Goal: Task Accomplishment & Management: Manage account settings

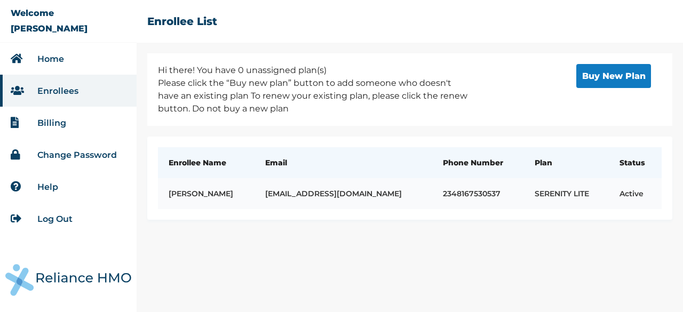
click at [619, 192] on td "active" at bounding box center [635, 193] width 53 height 31
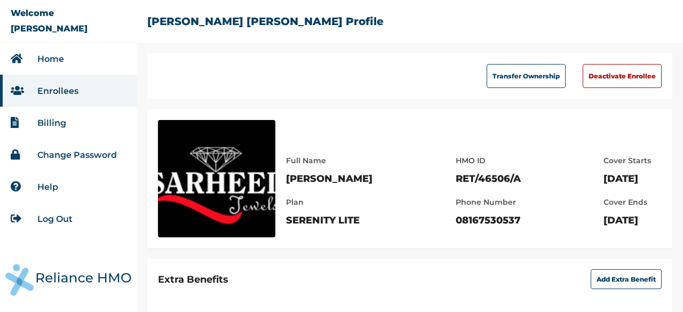
click at [457, 180] on div "HMO ID RET/46506/A Phone Number 08167530537" at bounding box center [494, 185] width 76 height 83
drag, startPoint x: 455, startPoint y: 180, endPoint x: 387, endPoint y: 182, distance: 68.9
click at [387, 182] on div "Full Name Sarheed Adekola Plan SERENITY LITE HMO ID RET/46506/A Phone Number 08…" at bounding box center [474, 185] width 376 height 83
drag, startPoint x: 458, startPoint y: 180, endPoint x: 390, endPoint y: 176, distance: 68.0
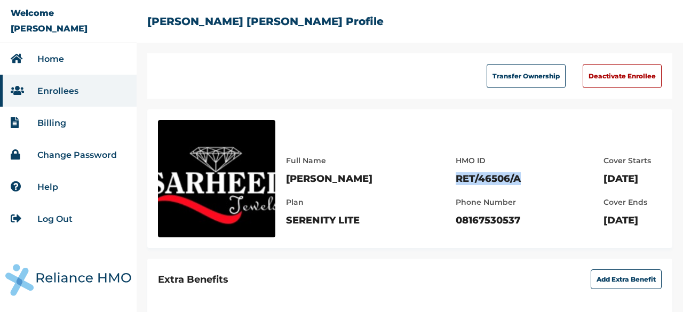
click at [390, 176] on div "Full Name Sarheed Adekola Plan SERENITY LITE HMO ID RET/46506/A Phone Number 08…" at bounding box center [474, 185] width 376 height 83
copy p "RET/46506/A"
click at [55, 61] on link "Home" at bounding box center [50, 59] width 27 height 10
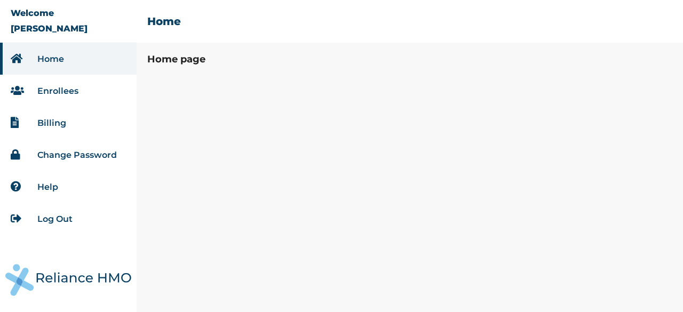
click at [70, 98] on li "Enrollees" at bounding box center [68, 91] width 137 height 32
click at [66, 96] on li "Enrollees" at bounding box center [68, 91] width 137 height 32
click at [59, 90] on link "Enrollees" at bounding box center [57, 91] width 41 height 10
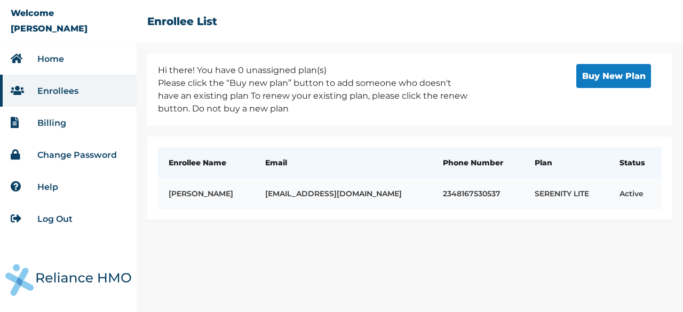
click at [466, 186] on td "2348167530537" at bounding box center [478, 193] width 92 height 31
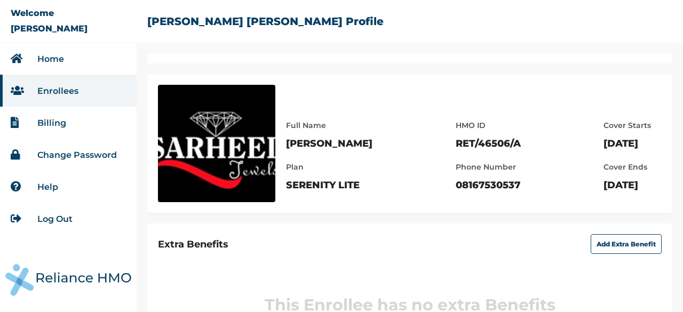
scroll to position [97, 0]
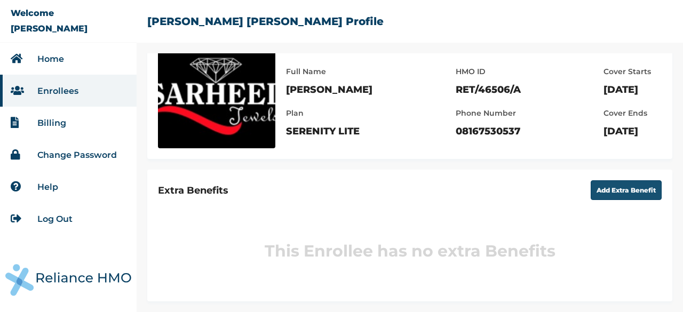
click at [599, 180] on button "Add Extra Benefit" at bounding box center [626, 190] width 71 height 20
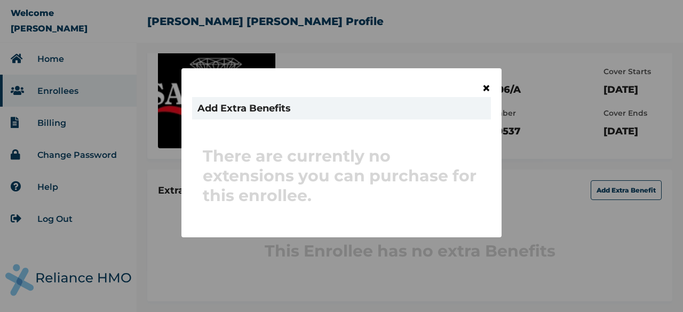
click at [489, 90] on span "×" at bounding box center [486, 88] width 9 height 18
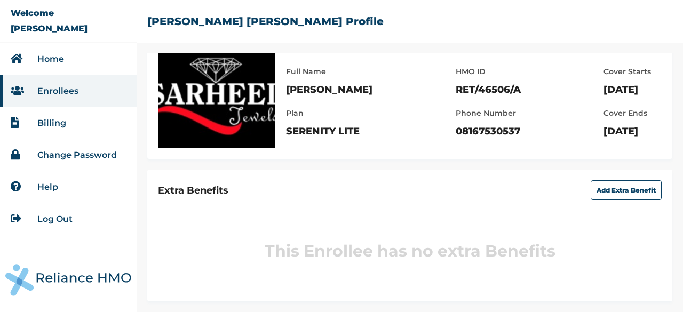
click at [56, 120] on link "Billing" at bounding box center [51, 123] width 29 height 10
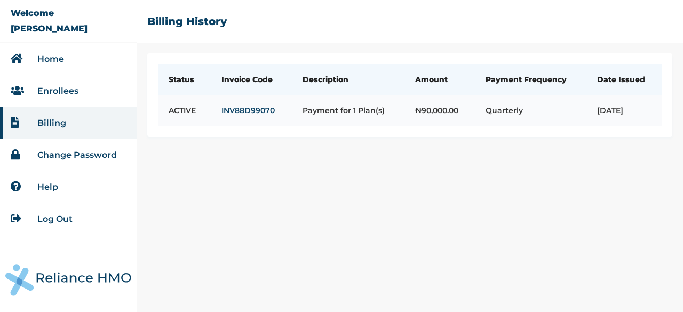
click at [253, 115] on link "INV88D99070" at bounding box center [252, 111] width 60 height 10
